Goal: Task Accomplishment & Management: Manage account settings

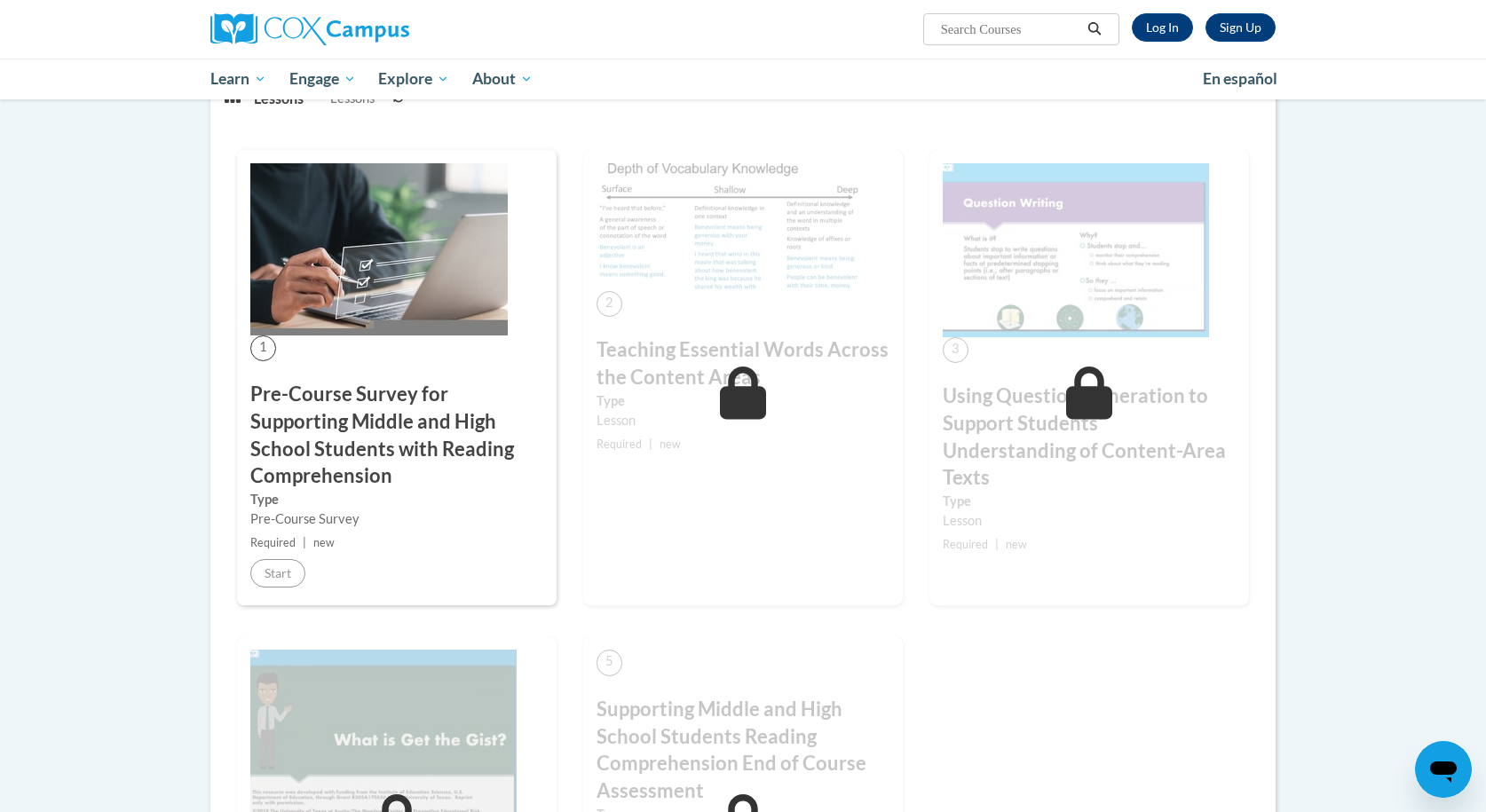
scroll to position [305, 0]
click at [1159, 22] on link "Log In" at bounding box center [1162, 27] width 61 height 28
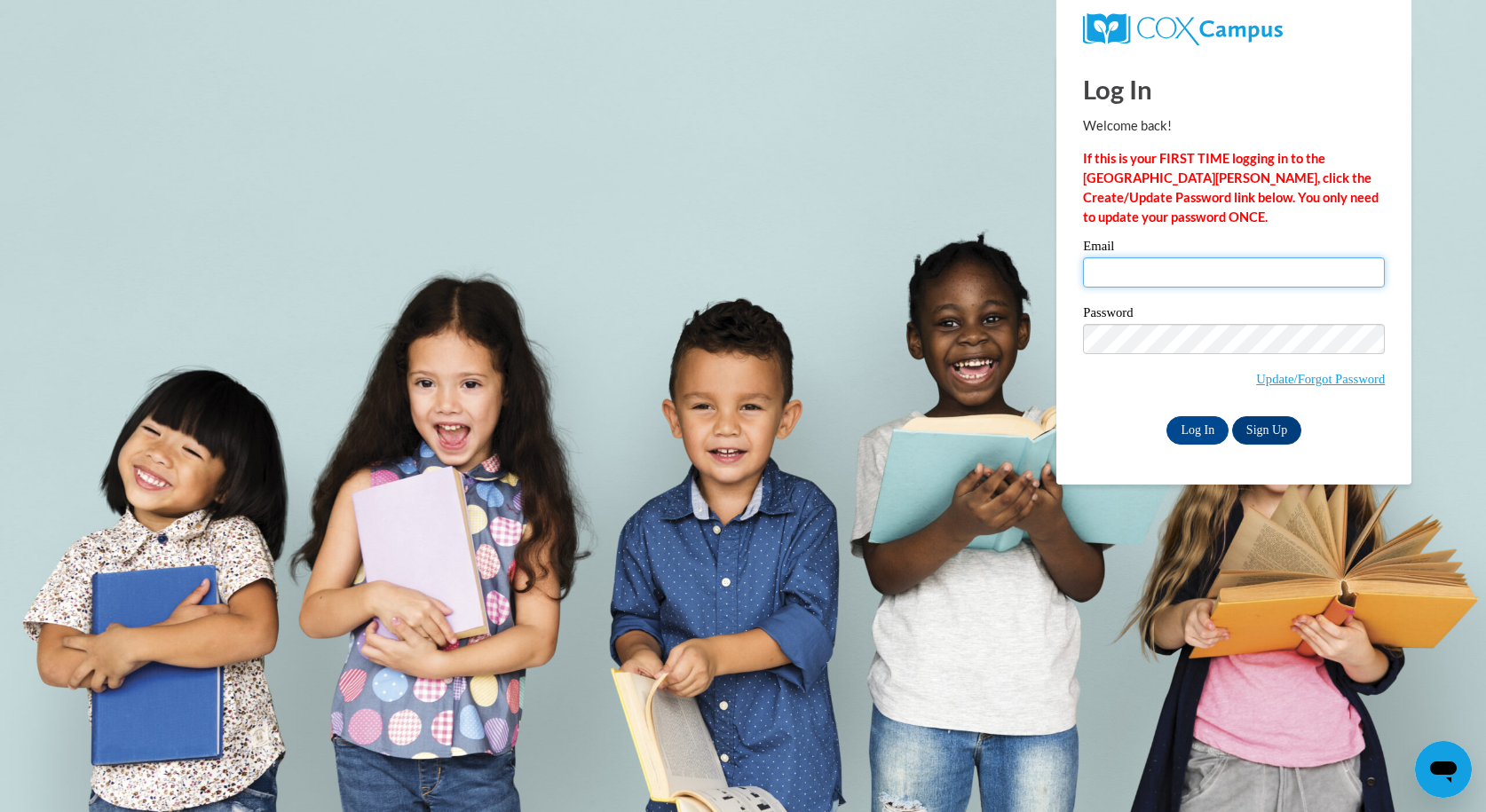
type input "kmasmansmith@yahoo.com"
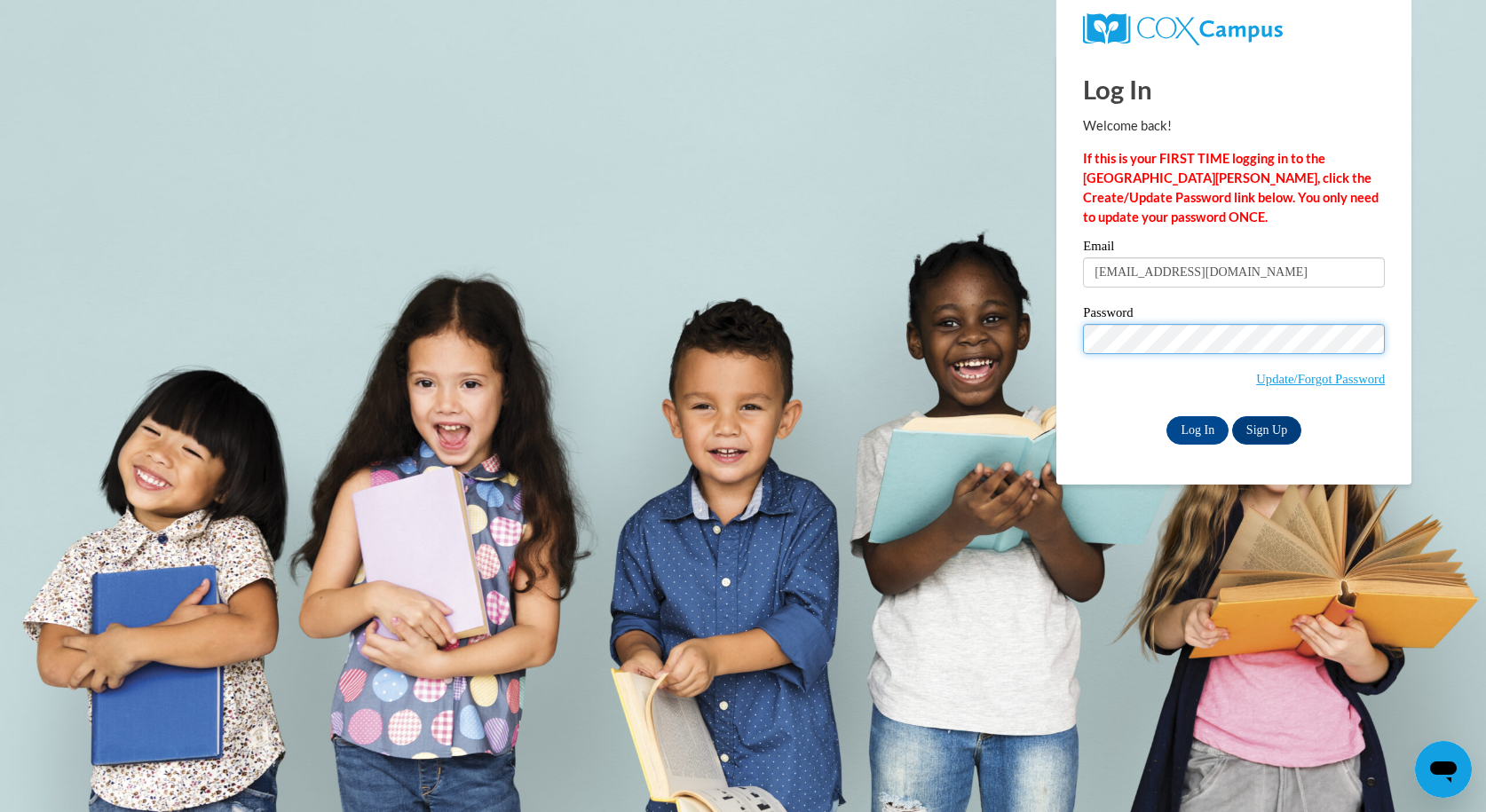
click at [1197, 427] on input "Log In" at bounding box center [1198, 430] width 62 height 28
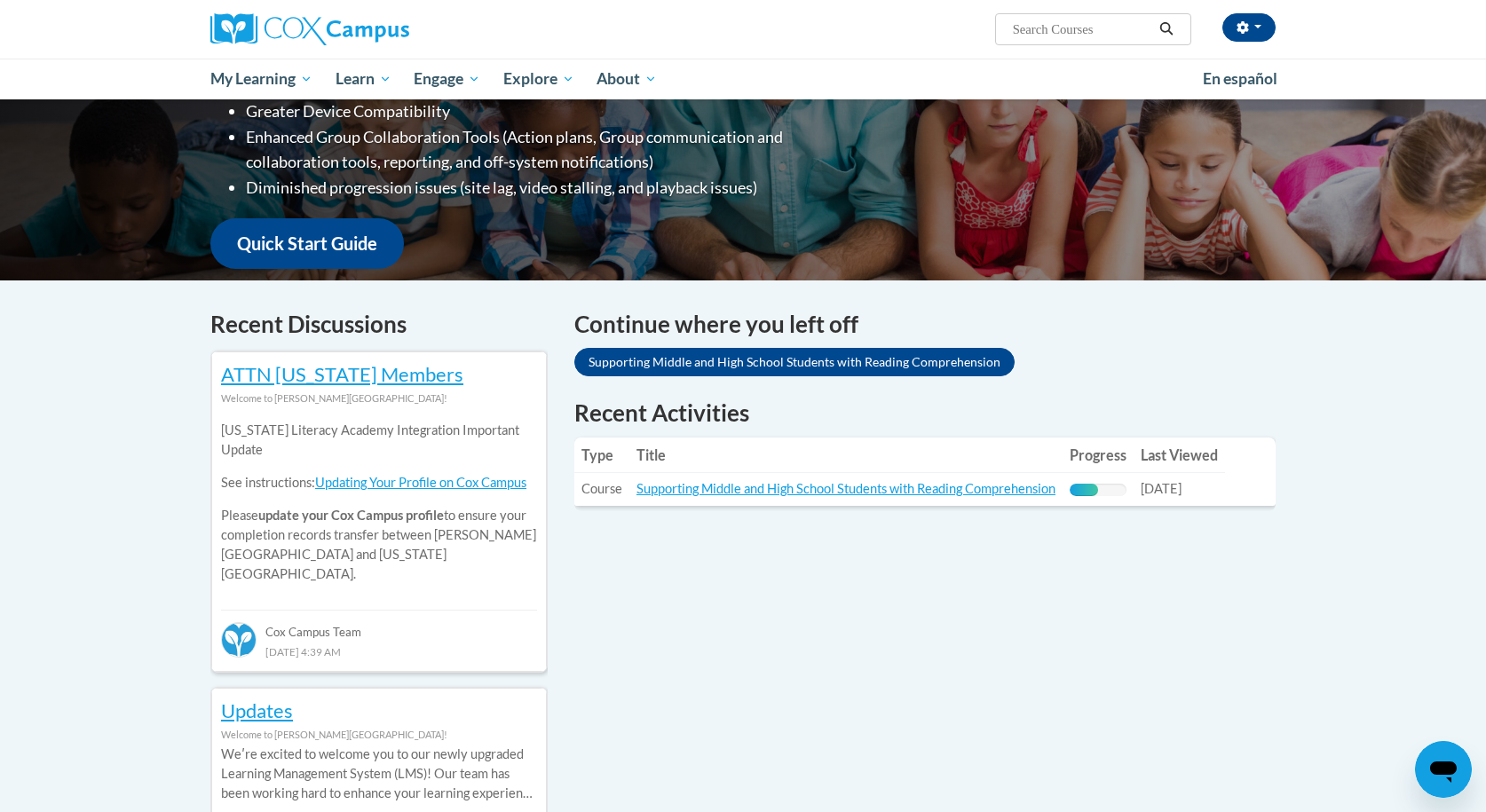
scroll to position [207, 0]
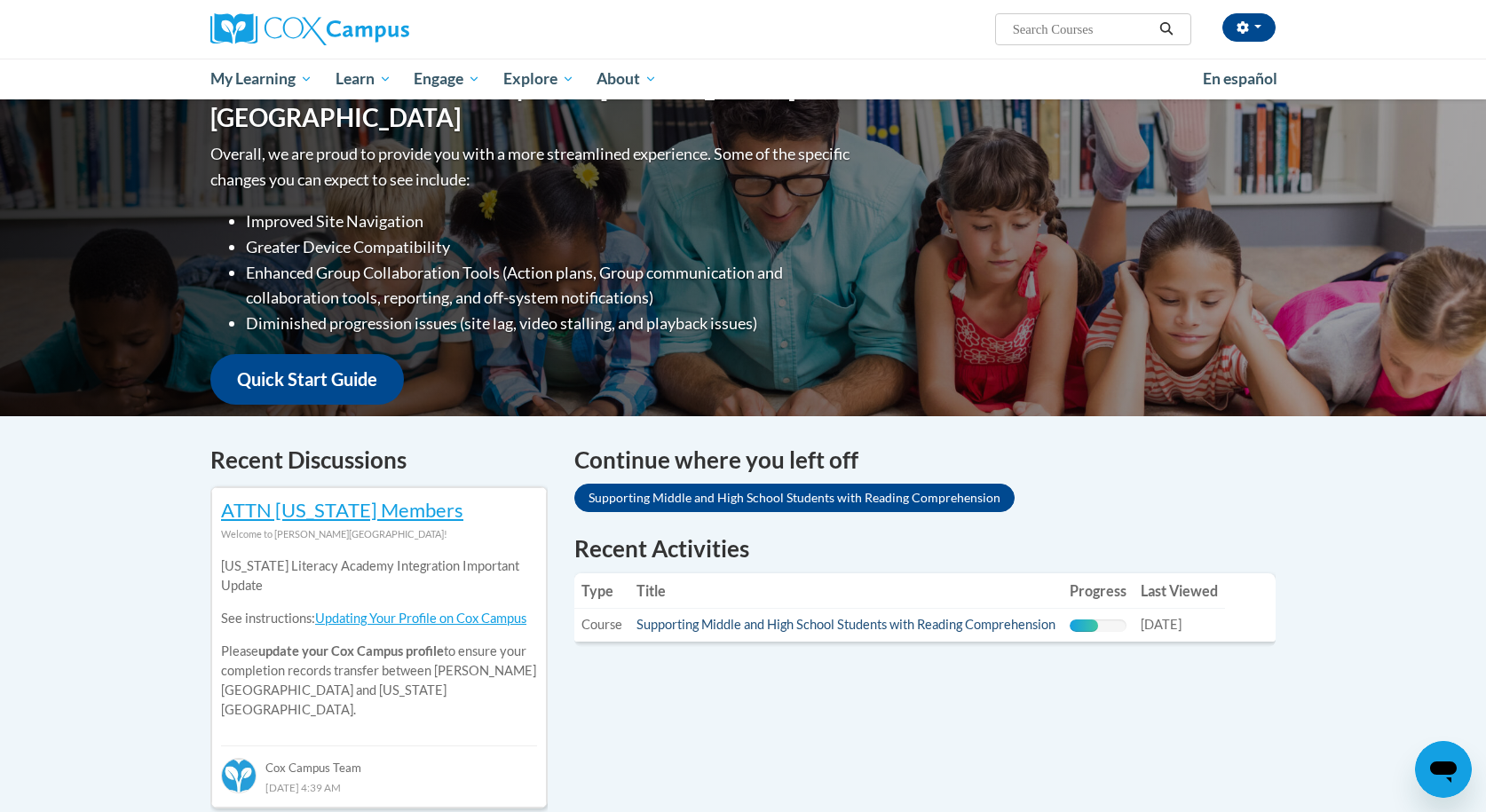
click at [949, 626] on link "Supporting Middle and High School Students with Reading Comprehension" at bounding box center [845, 624] width 419 height 15
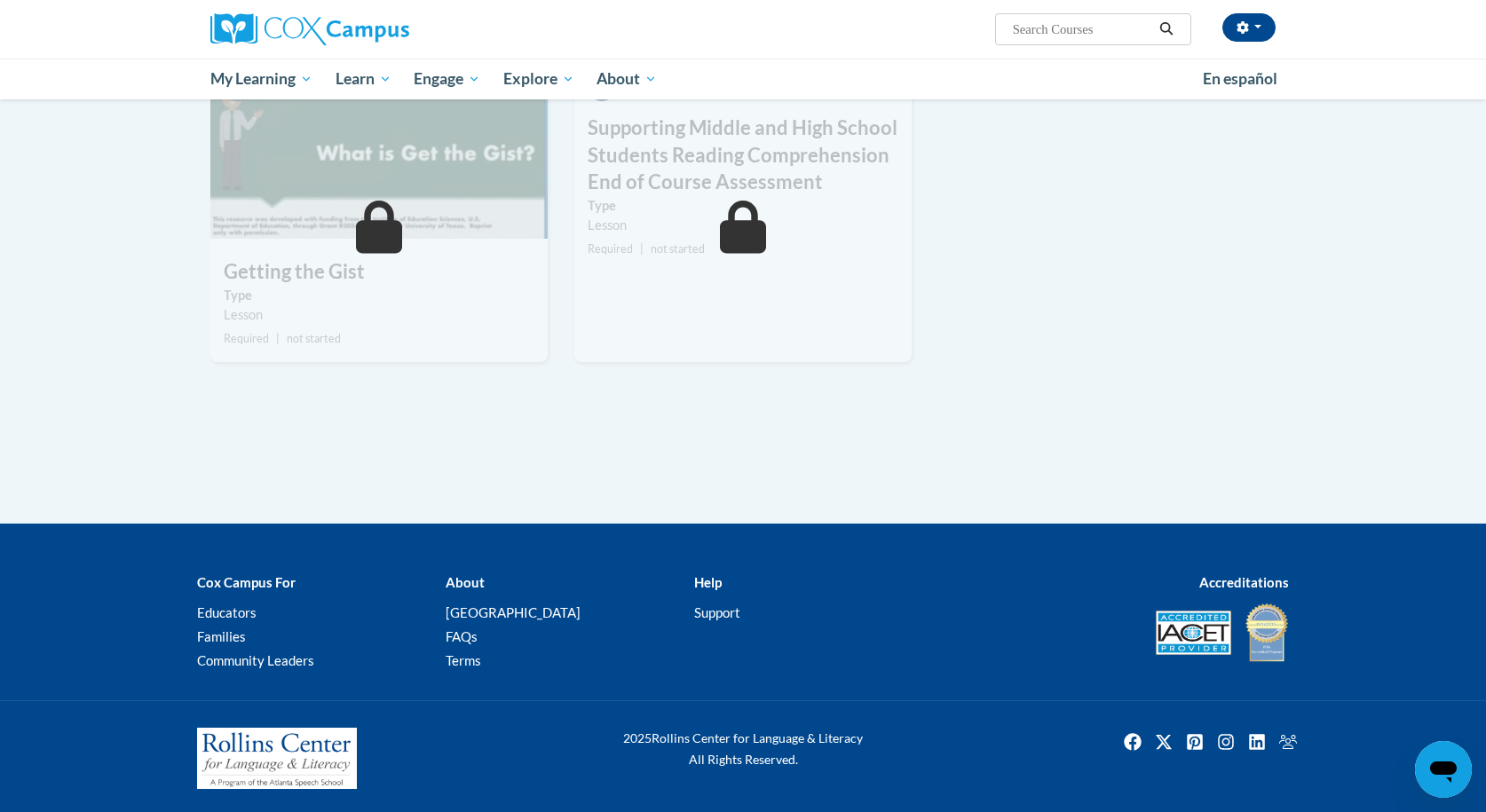
scroll to position [937, 0]
